Goal: Navigation & Orientation: Find specific page/section

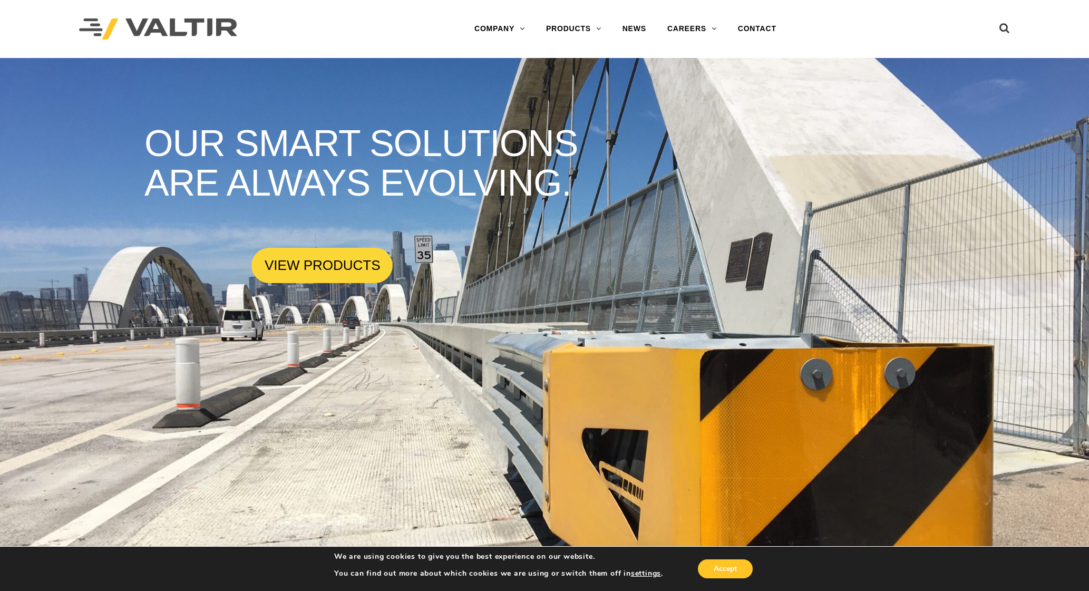
click at [174, 26] on img at bounding box center [158, 29] width 158 height 22
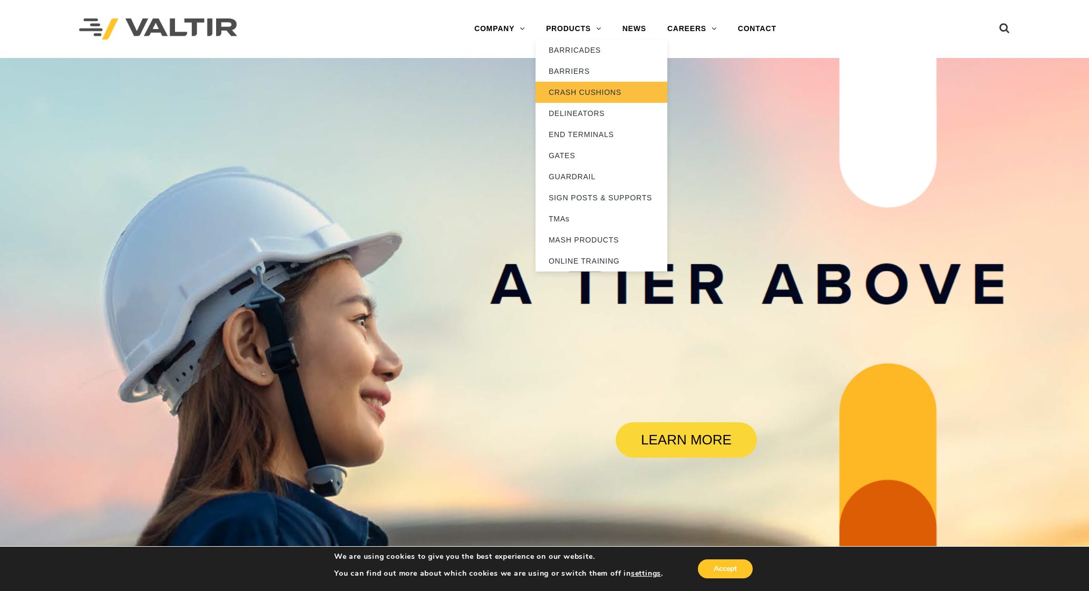
click at [580, 93] on link "CRASH CUSHIONS" at bounding box center [602, 92] width 132 height 21
